Goal: Transaction & Acquisition: Book appointment/travel/reservation

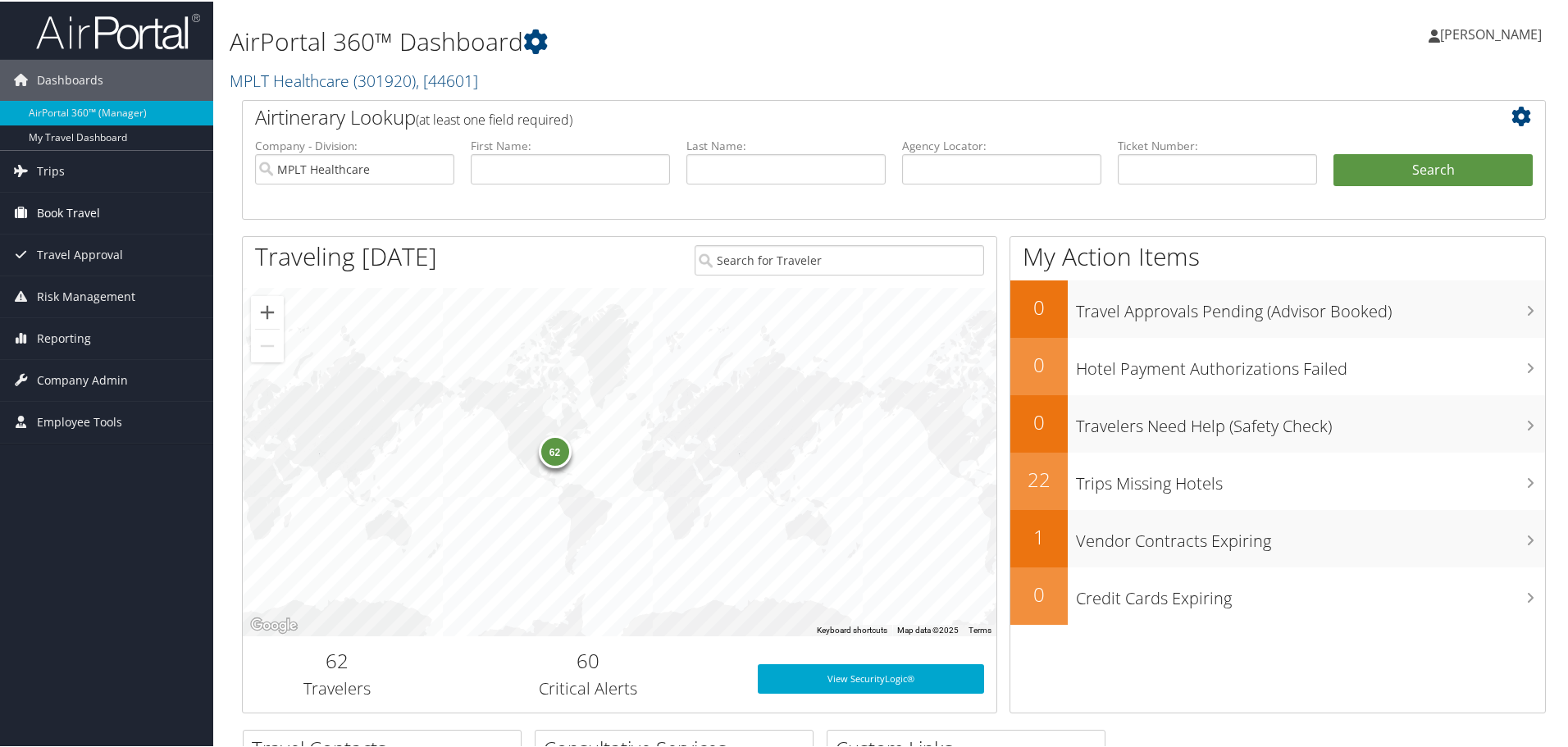
click at [37, 212] on span "Book Travel" at bounding box center [69, 212] width 63 height 41
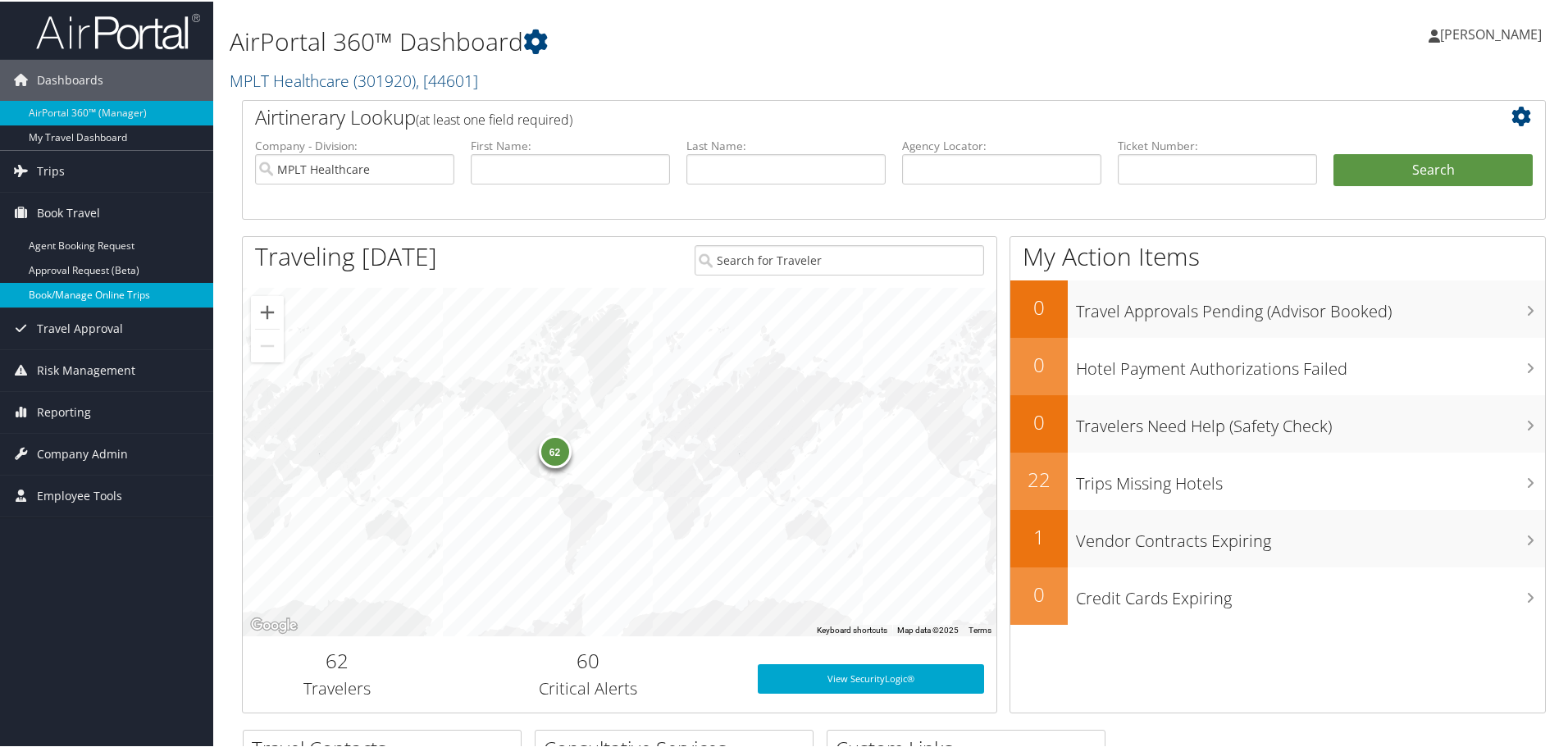
click at [49, 295] on link "Book/Manage Online Trips" at bounding box center [106, 293] width 213 height 24
